Goal: Information Seeking & Learning: Find specific fact

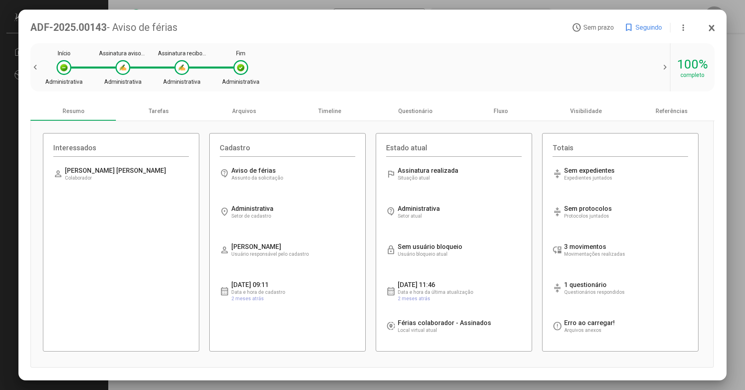
click at [242, 171] on span "Carregando informações..." at bounding box center [271, 171] width 80 height 8
click at [241, 211] on span "Carregando informações..." at bounding box center [271, 209] width 80 height 8
click at [248, 249] on span "Carregando informações..." at bounding box center [271, 247] width 80 height 8
click at [254, 301] on span "2 meses atrás" at bounding box center [247, 299] width 32 height 6
click at [245, 297] on span "2 meses atrás" at bounding box center [247, 299] width 32 height 6
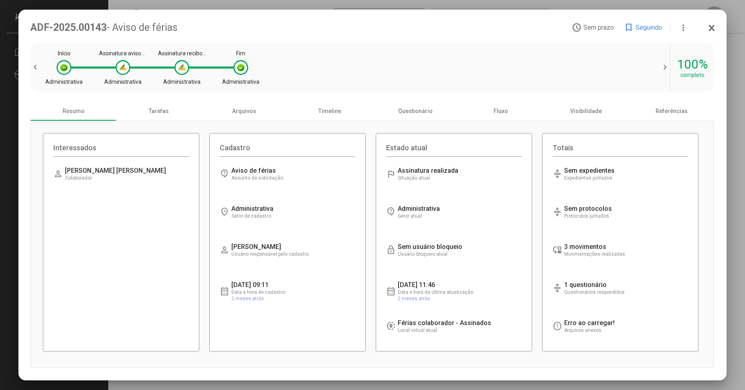
click at [420, 299] on span "2 meses atrás" at bounding box center [414, 299] width 32 height 6
click at [416, 321] on span "Carregando informações..." at bounding box center [438, 323] width 80 height 8
click at [423, 212] on span "Carregando informações..." at bounding box center [438, 209] width 80 height 8
click at [428, 151] on div "Estado atual" at bounding box center [453, 149] width 135 height 13
click at [571, 111] on div "Visibilidade" at bounding box center [585, 110] width 85 height 19
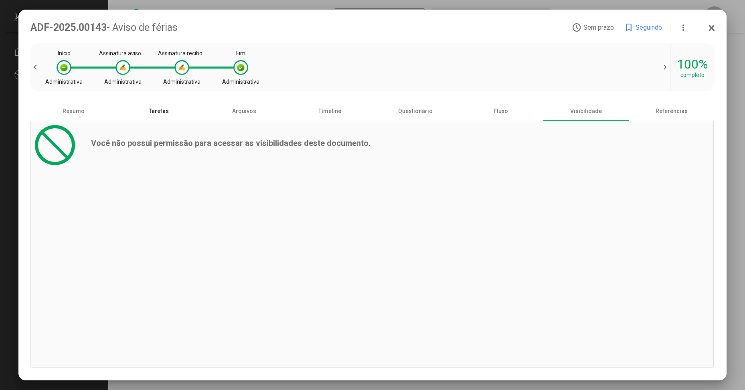
click at [159, 113] on div "Tarefas" at bounding box center [158, 110] width 85 height 19
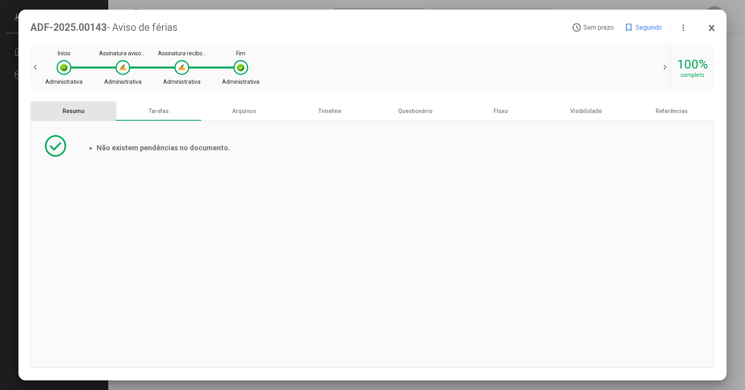
click at [83, 117] on div "Resumo" at bounding box center [72, 110] width 85 height 19
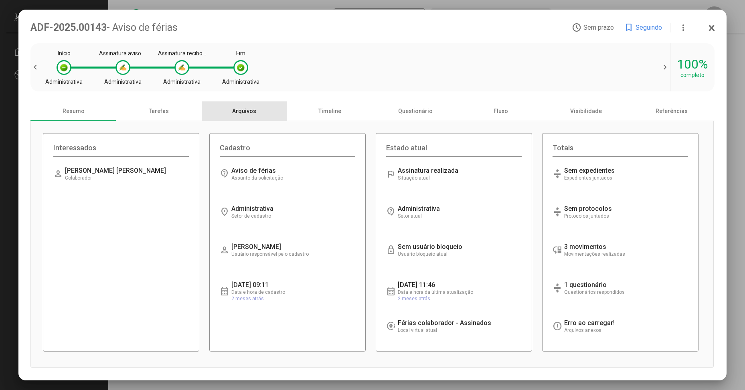
click at [233, 116] on div "Arquivos" at bounding box center [244, 110] width 85 height 19
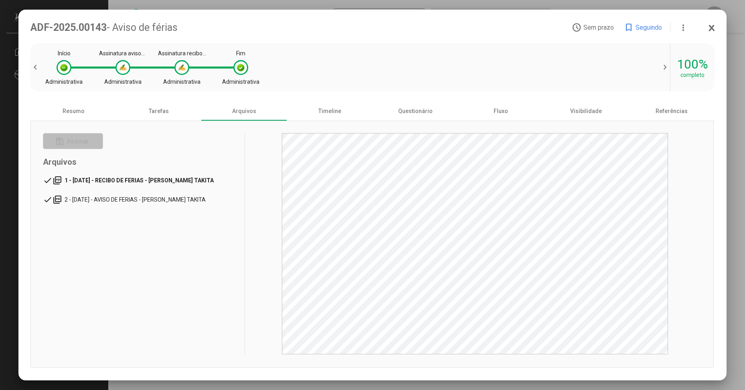
click at [91, 184] on span "1 - [DATE] - RECIBO DE FERIAS - [PERSON_NAME] TAKITA" at bounding box center [139, 180] width 149 height 6
